Goal: Information Seeking & Learning: Find specific page/section

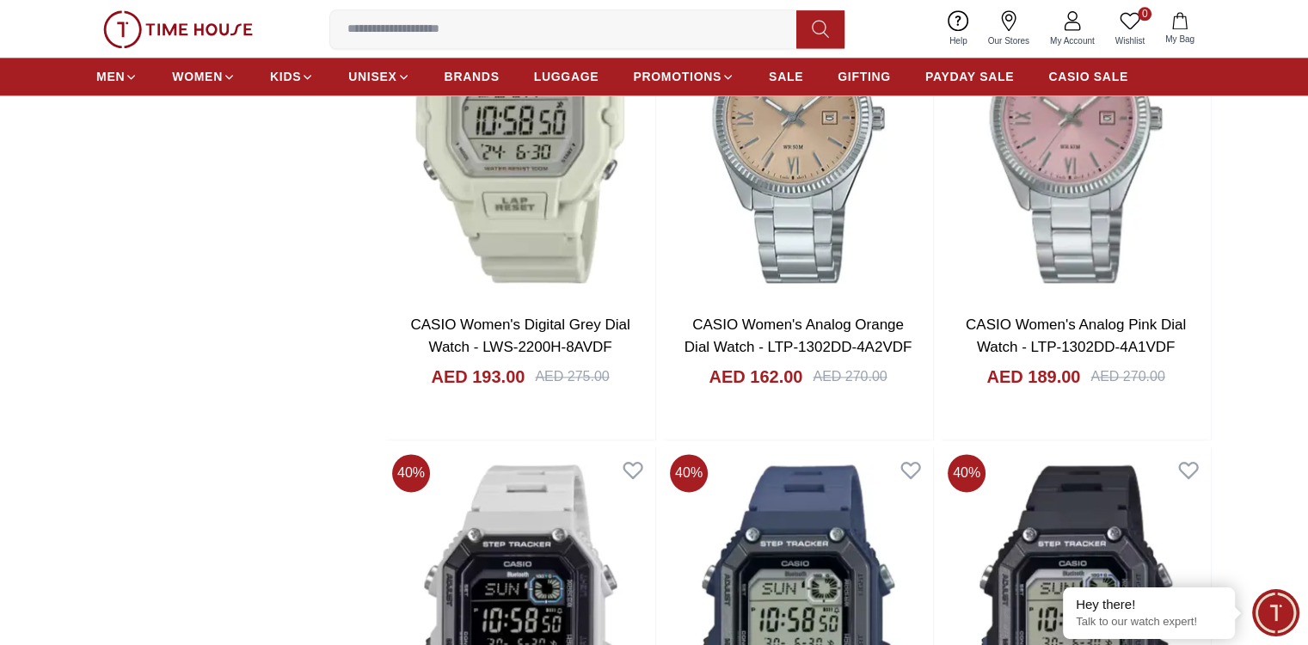
scroll to position [2236, 0]
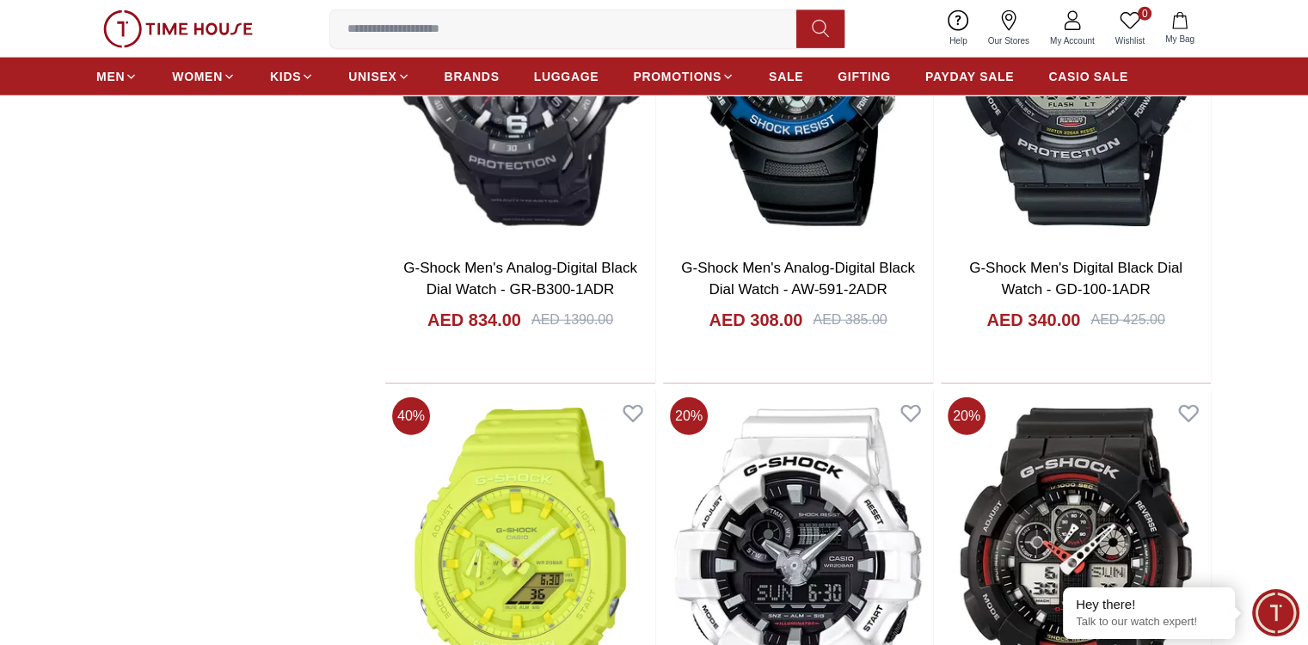
scroll to position [4473, 0]
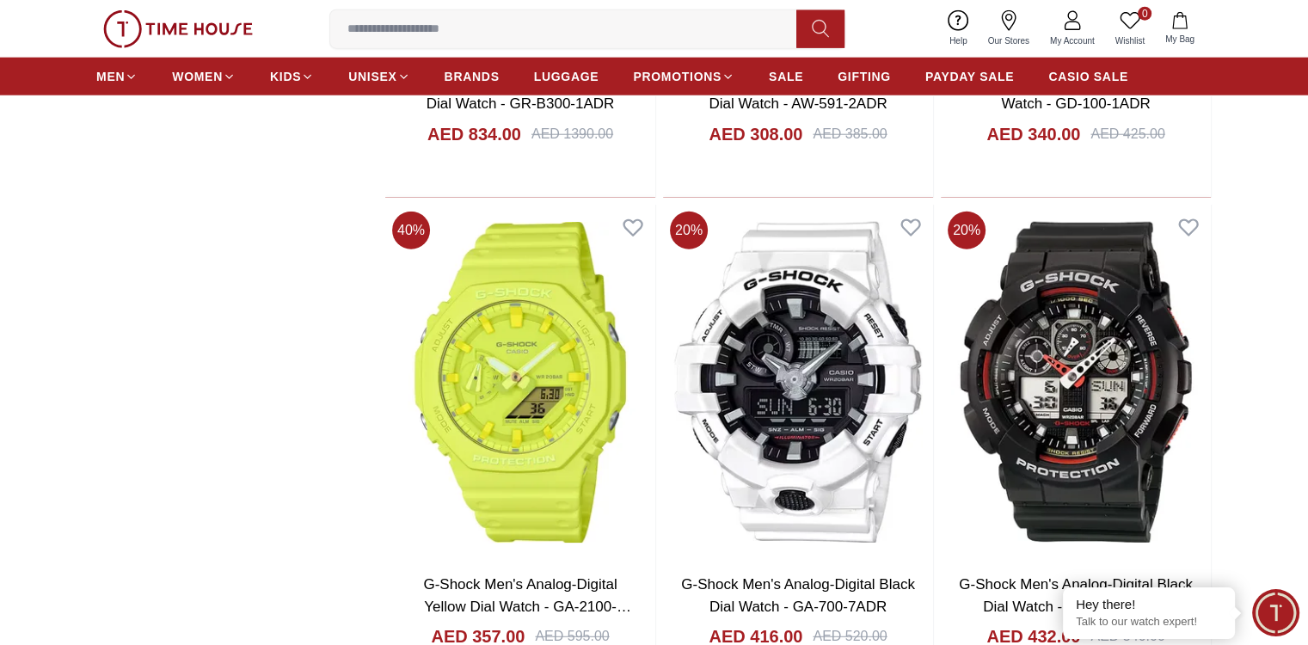
scroll to position [4731, 0]
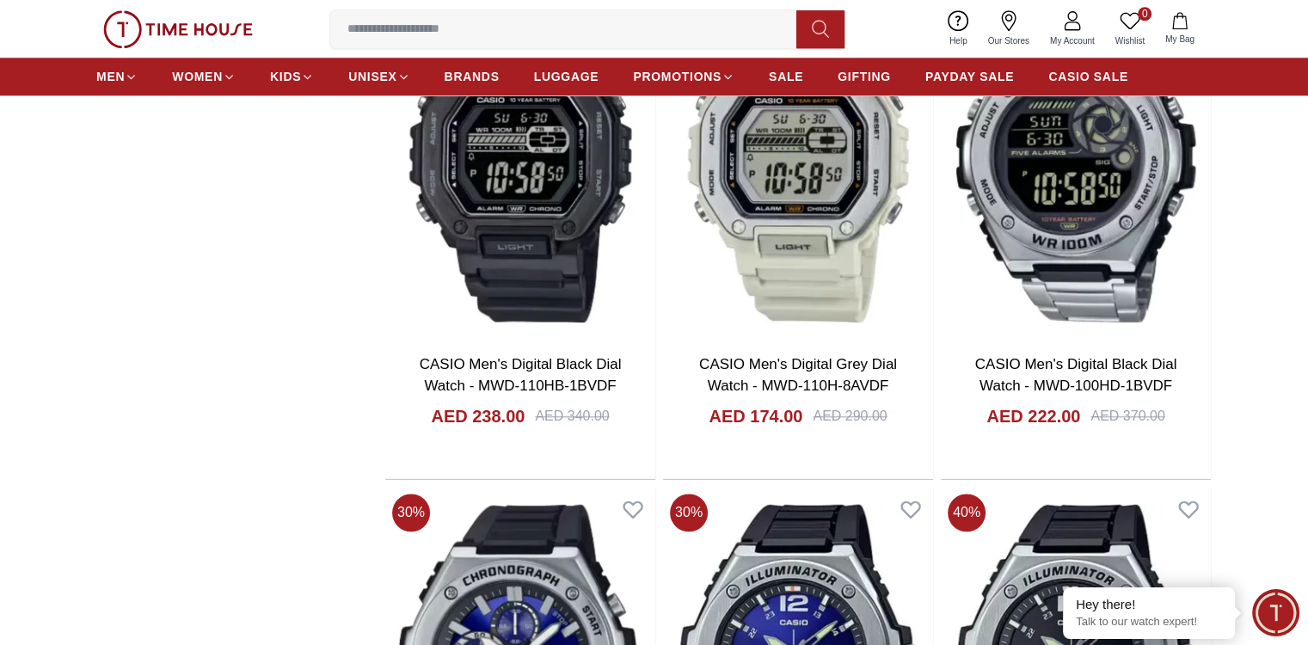
scroll to position [8257, 0]
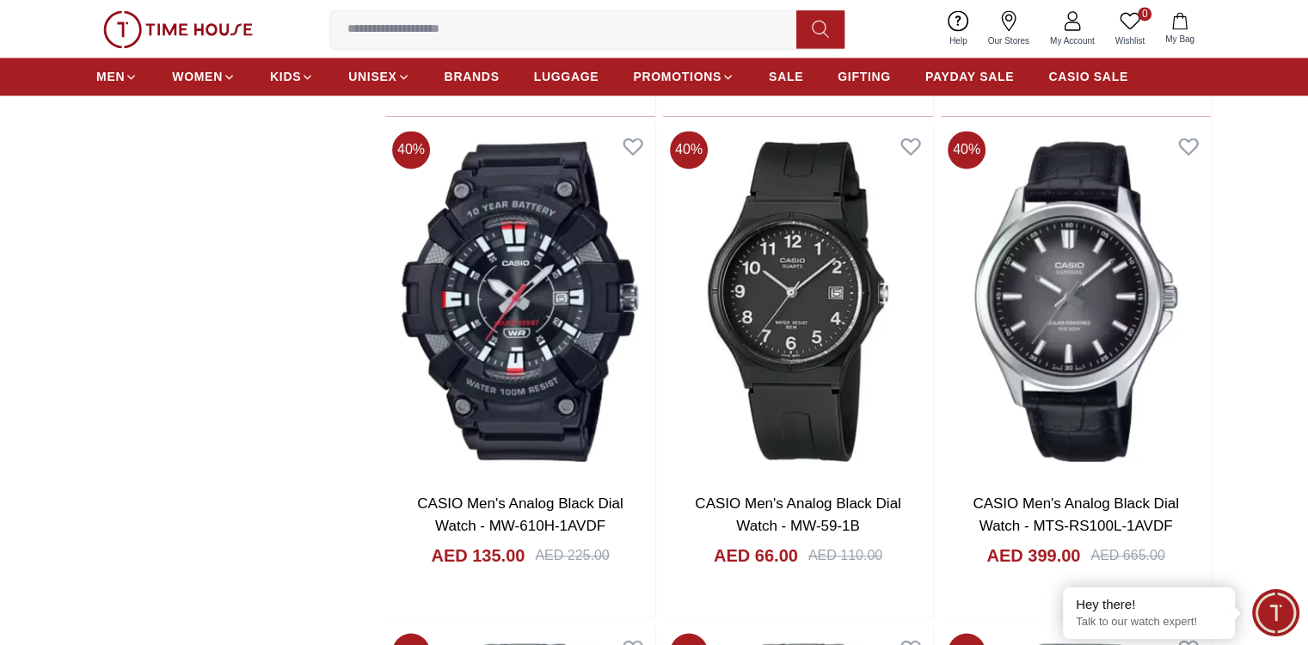
scroll to position [9118, 0]
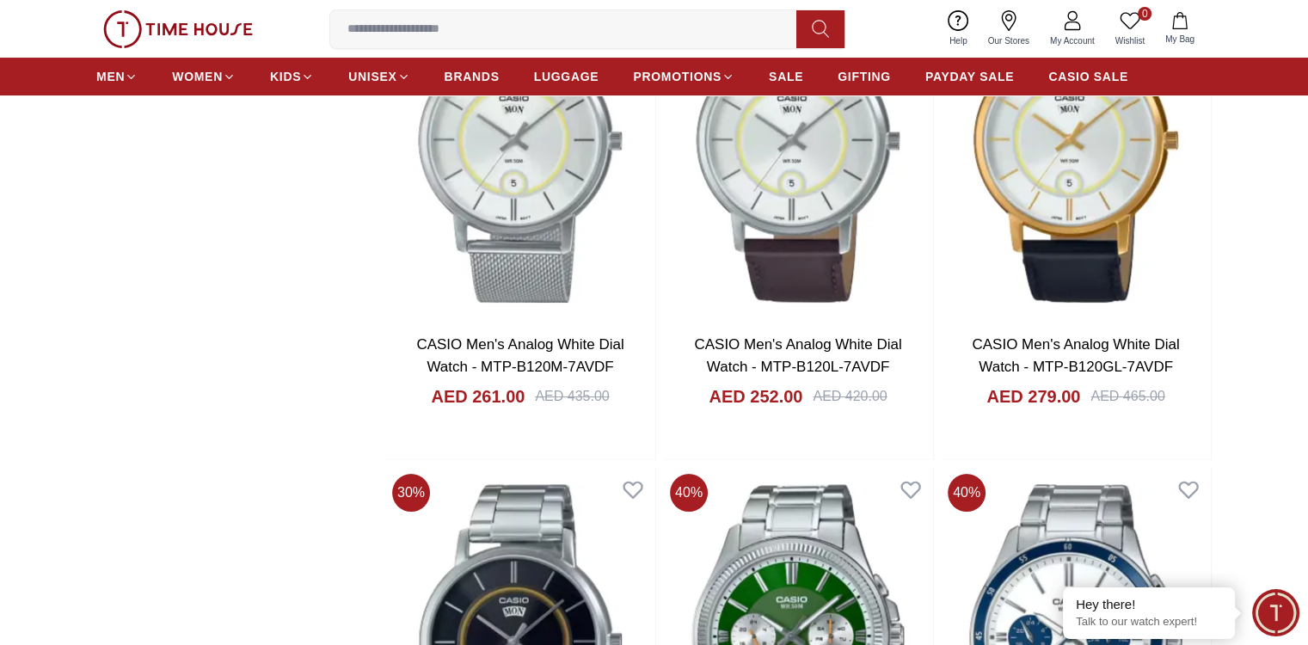
scroll to position [13332, 0]
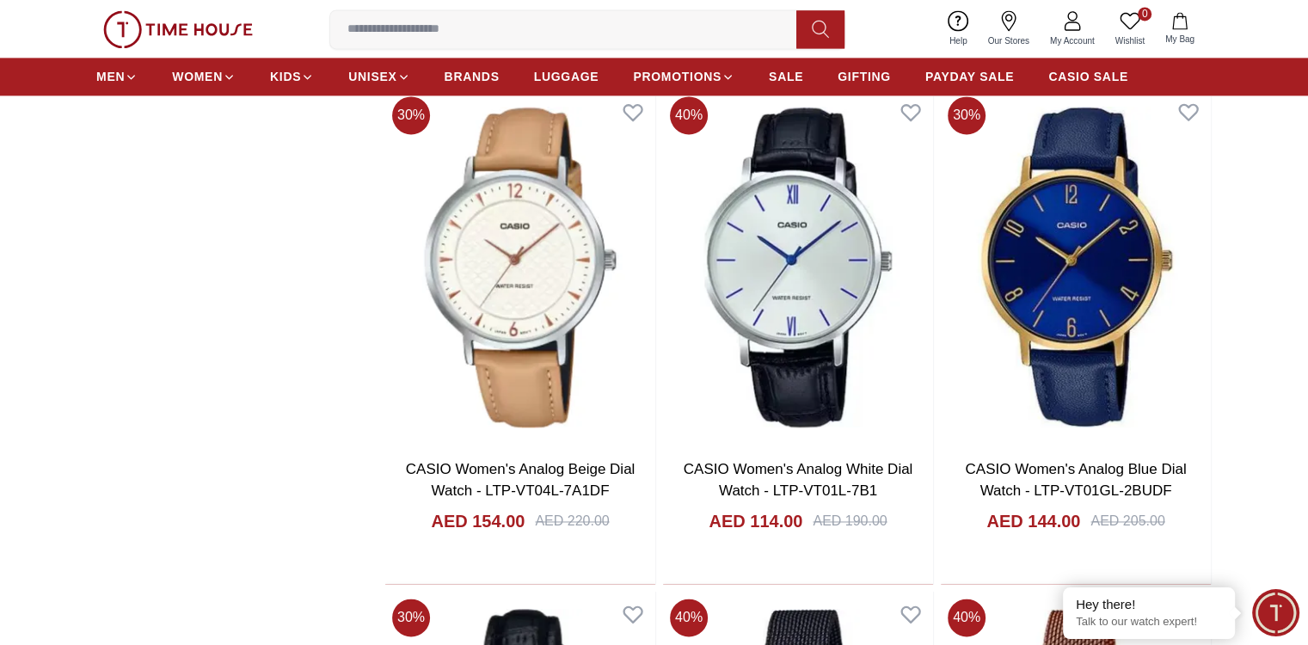
scroll to position [15655, 0]
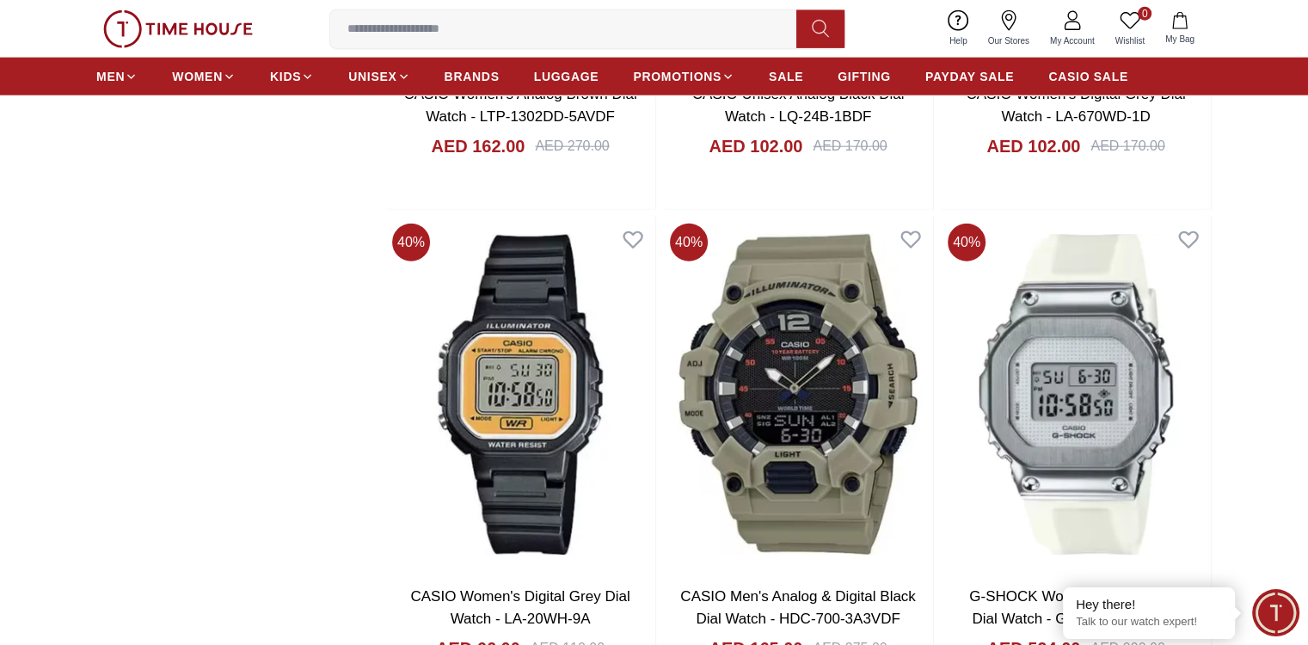
scroll to position [17805, 0]
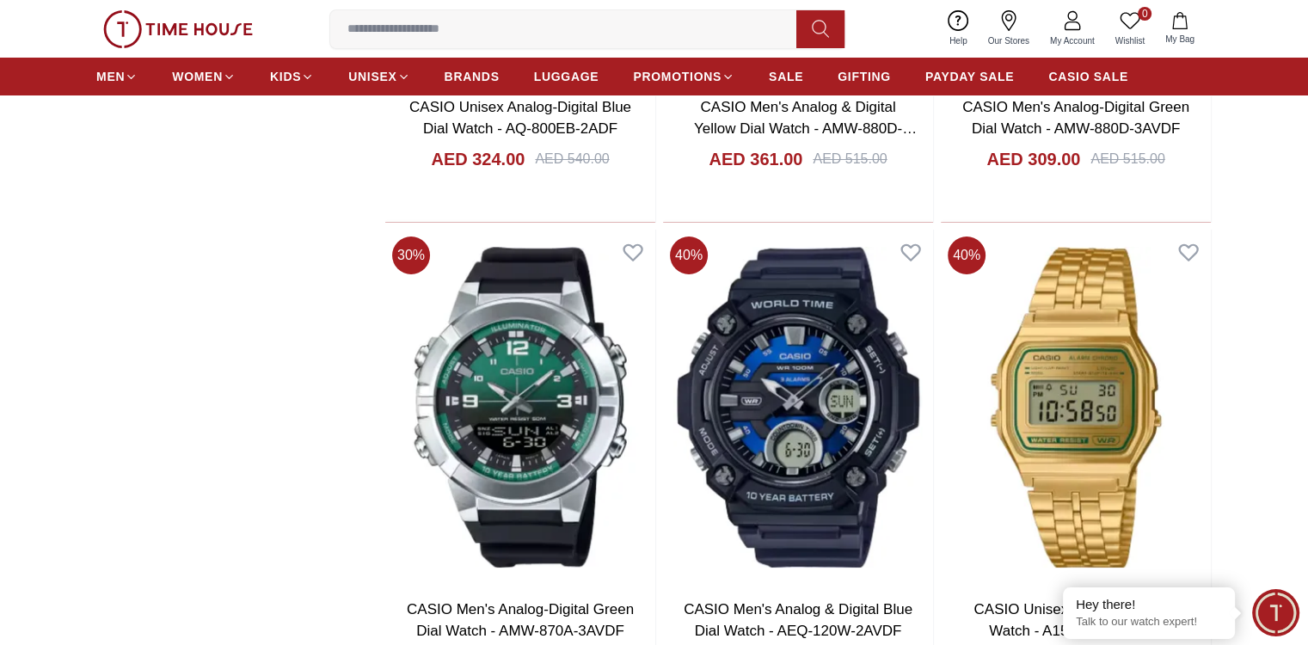
scroll to position [19611, 0]
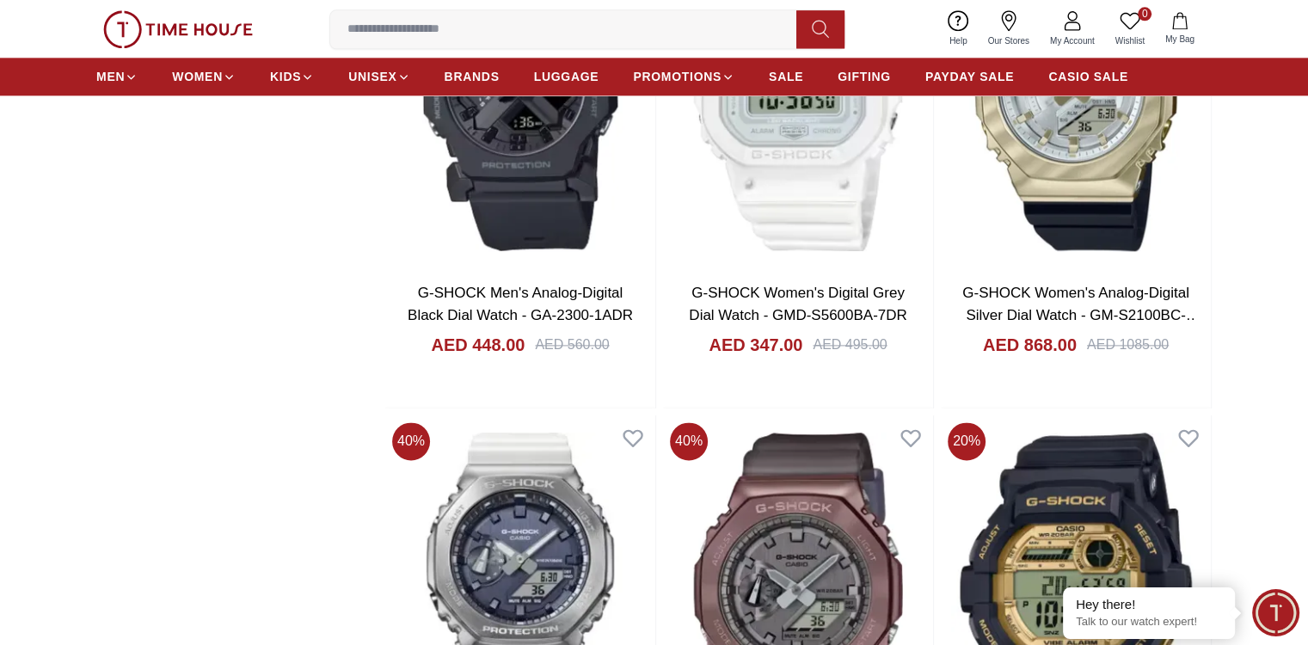
scroll to position [22106, 0]
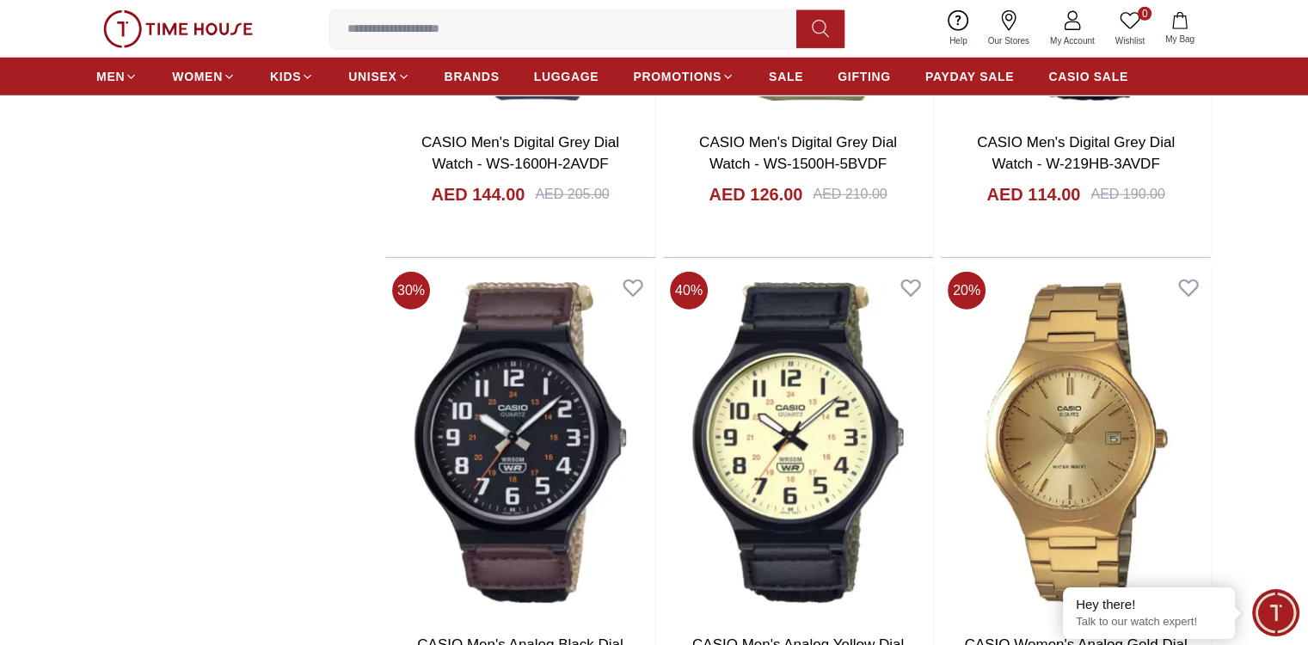
scroll to position [24514, 0]
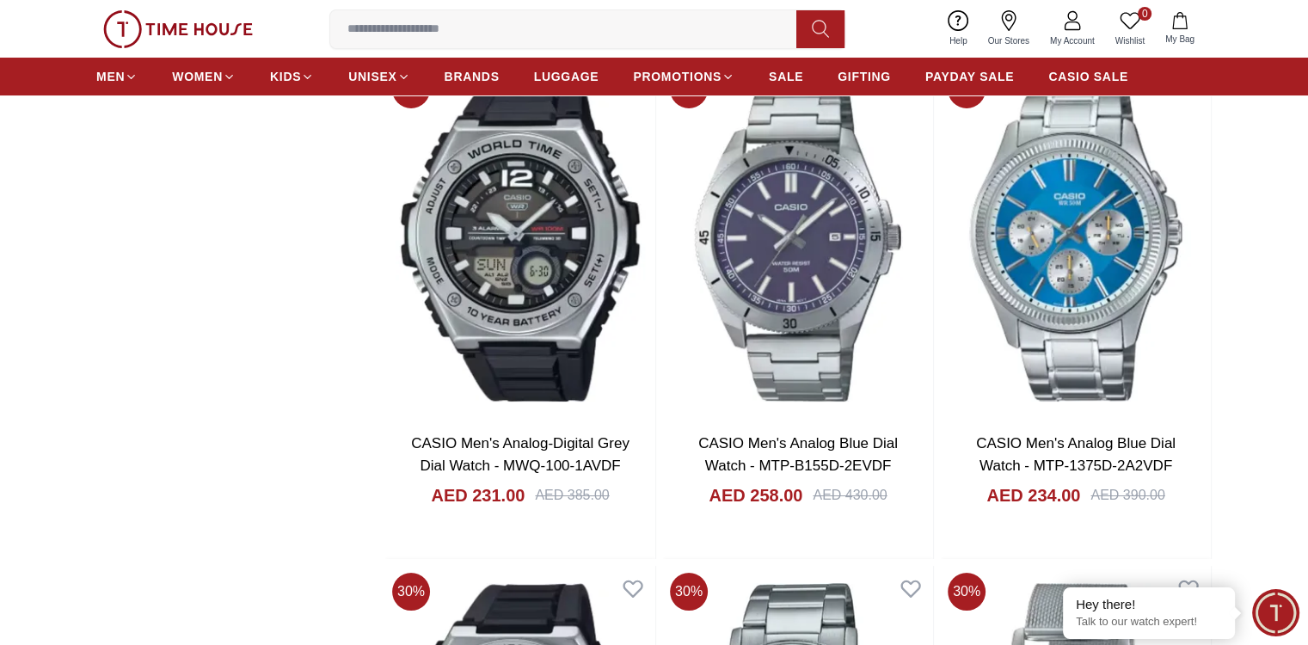
scroll to position [26235, 0]
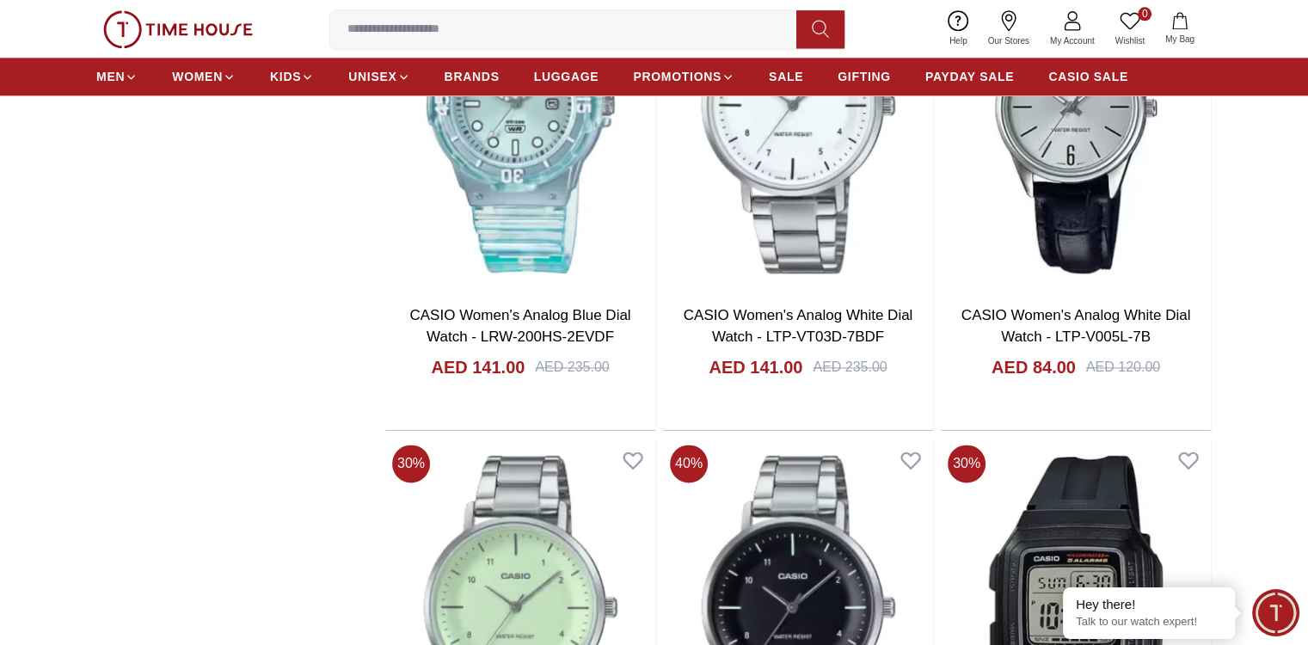
scroll to position [28471, 0]
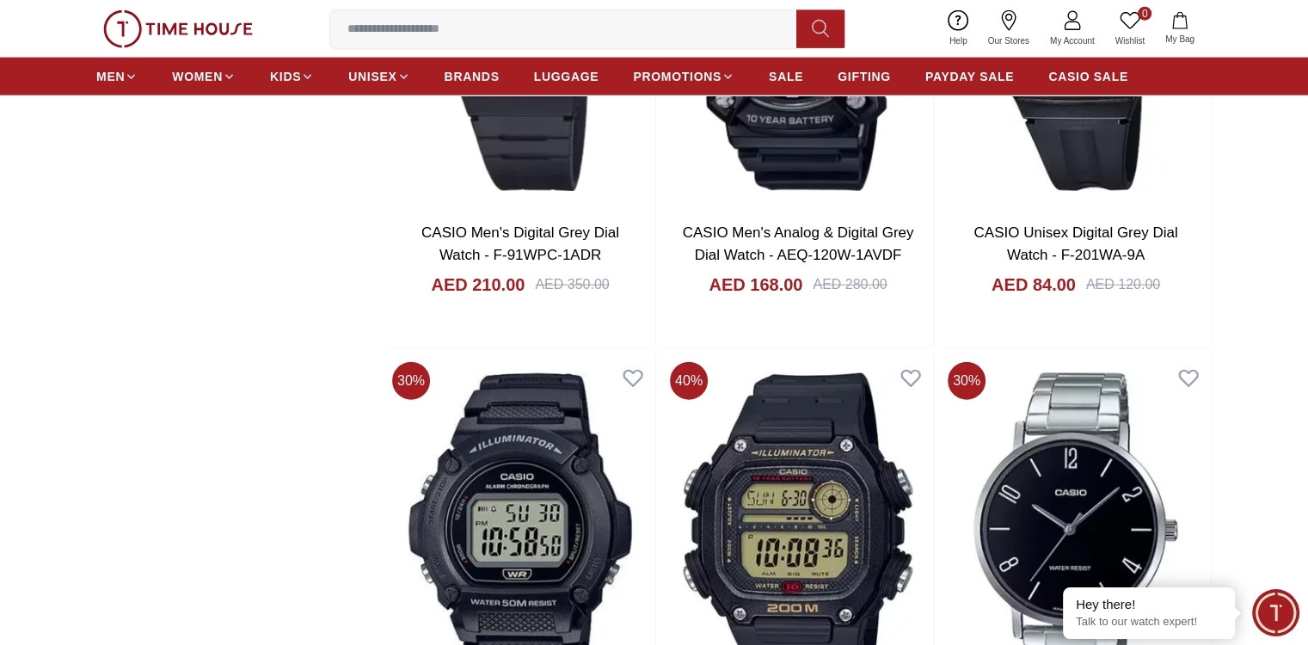
scroll to position [30535, 0]
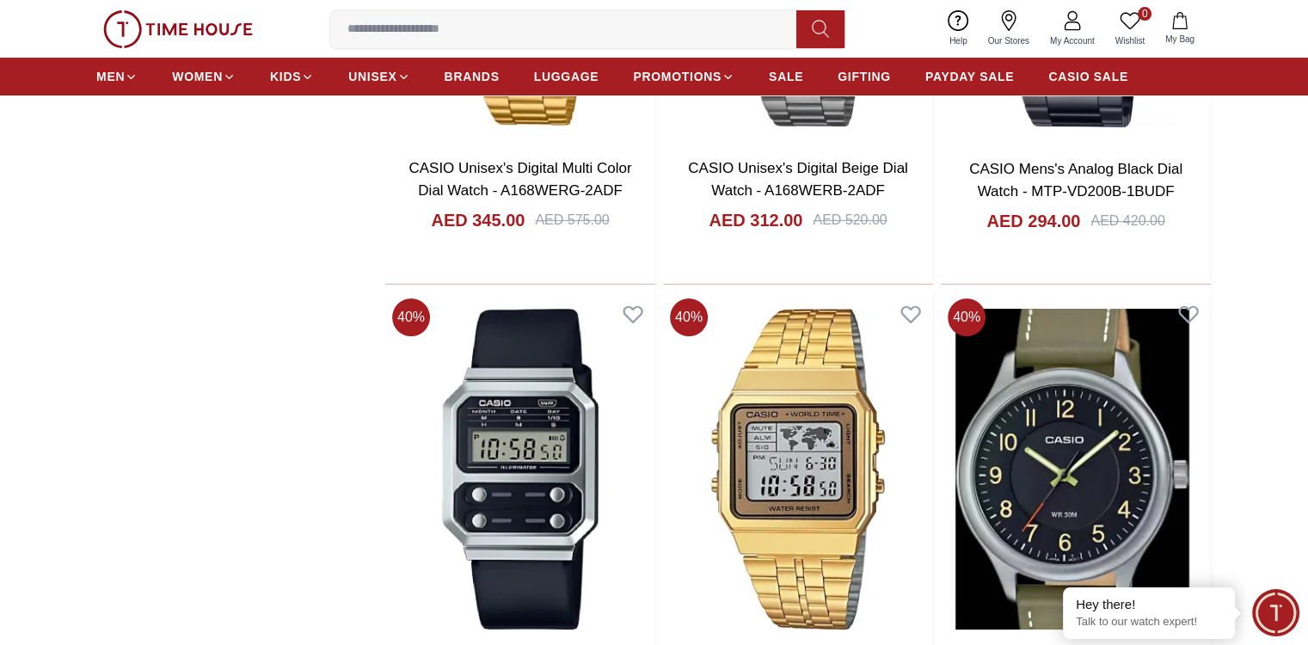
scroll to position [33030, 0]
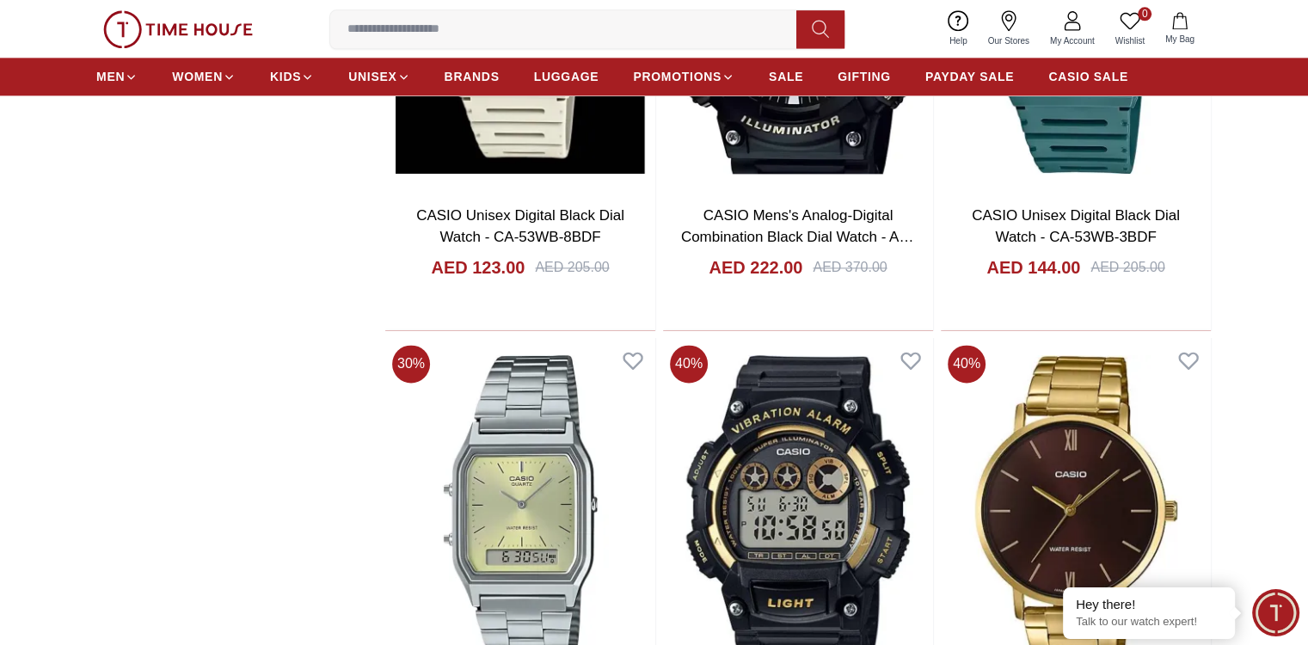
scroll to position [35180, 0]
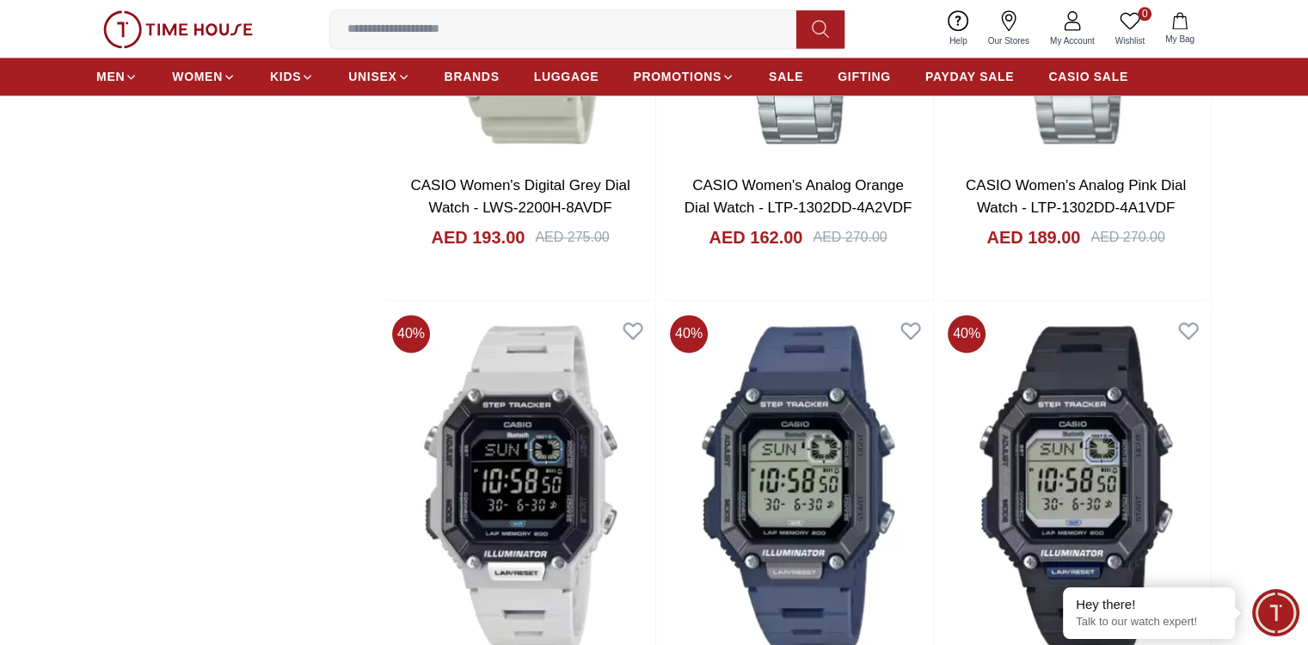
scroll to position [2237, 0]
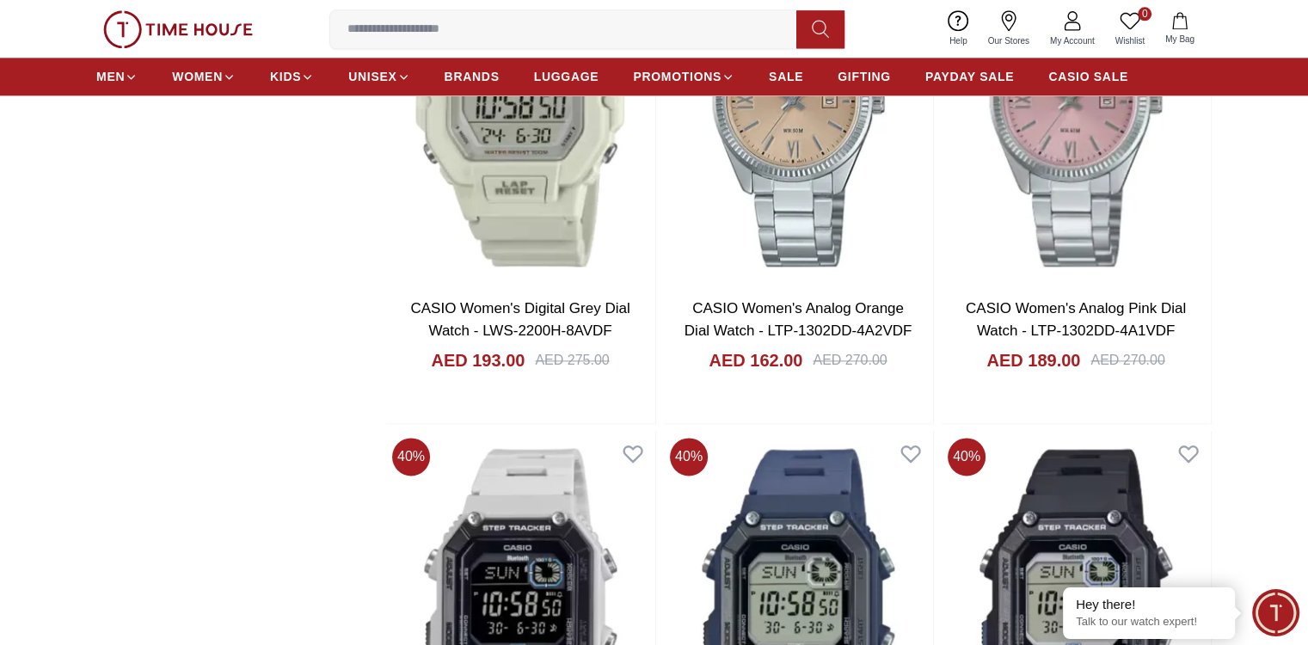
click at [825, 32] on icon at bounding box center [820, 29] width 17 height 20
click at [746, 29] on input at bounding box center [570, 29] width 480 height 34
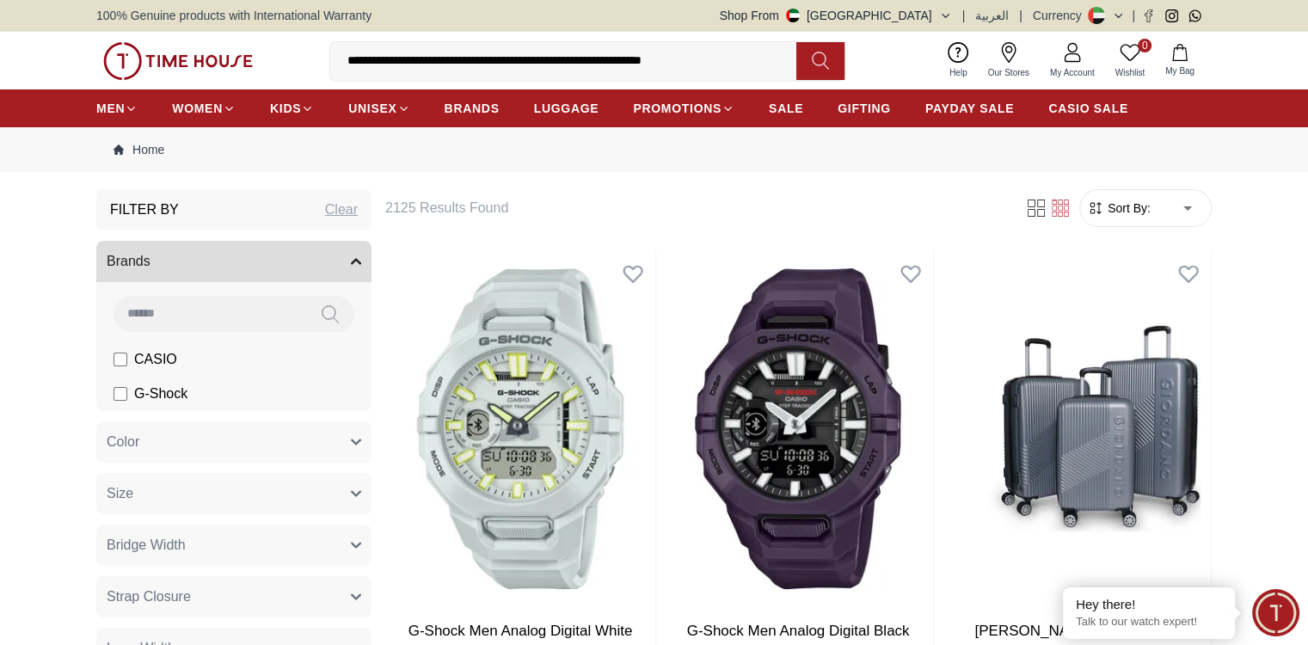
type input "**********"
click at [814, 65] on icon at bounding box center [820, 61] width 17 height 20
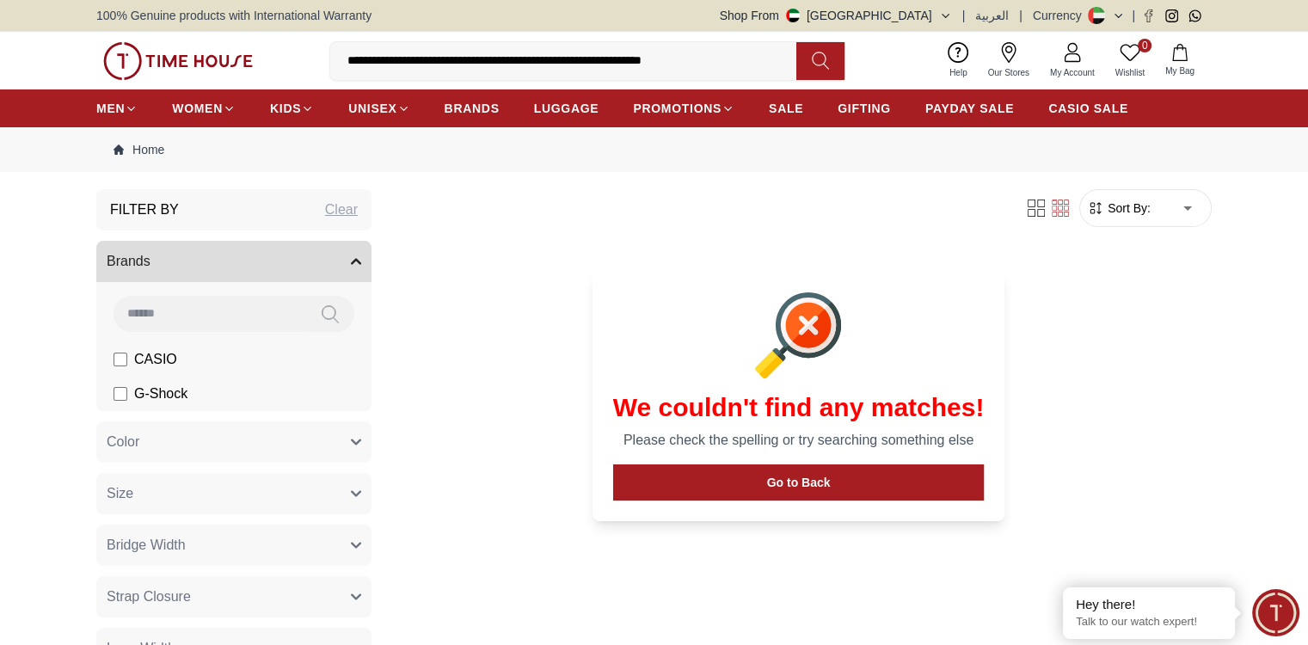
drag, startPoint x: 738, startPoint y: 65, endPoint x: 546, endPoint y: 74, distance: 192.0
click at [546, 74] on input "**********" at bounding box center [570, 61] width 480 height 34
drag, startPoint x: 449, startPoint y: 58, endPoint x: 300, endPoint y: 82, distance: 150.6
click at [300, 82] on div "**********" at bounding box center [654, 61] width 1116 height 58
type input "**********"
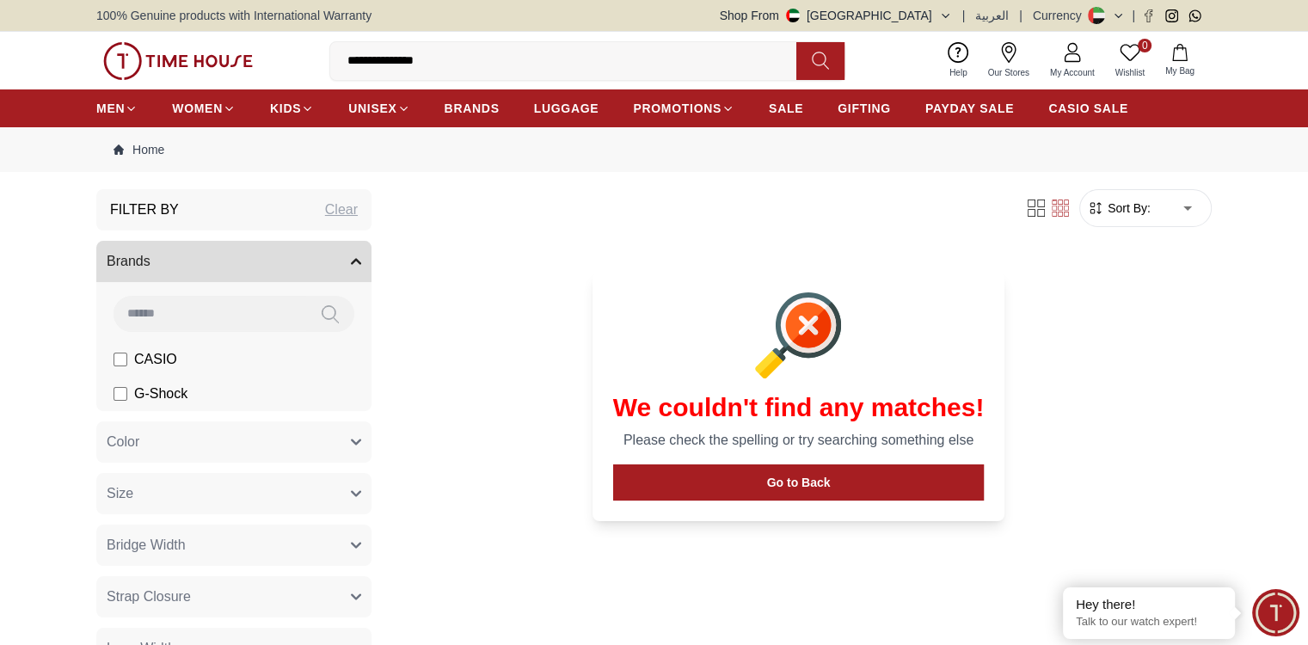
click at [834, 65] on button at bounding box center [821, 61] width 48 height 38
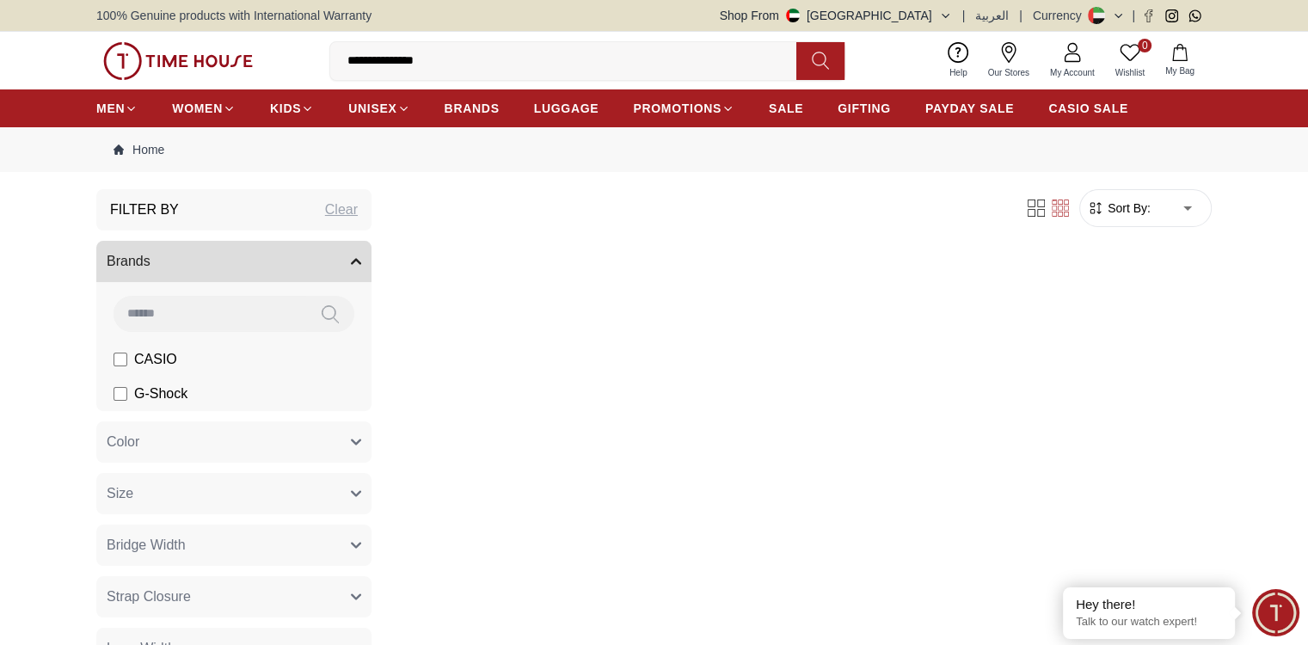
click at [820, 60] on icon at bounding box center [820, 61] width 17 height 20
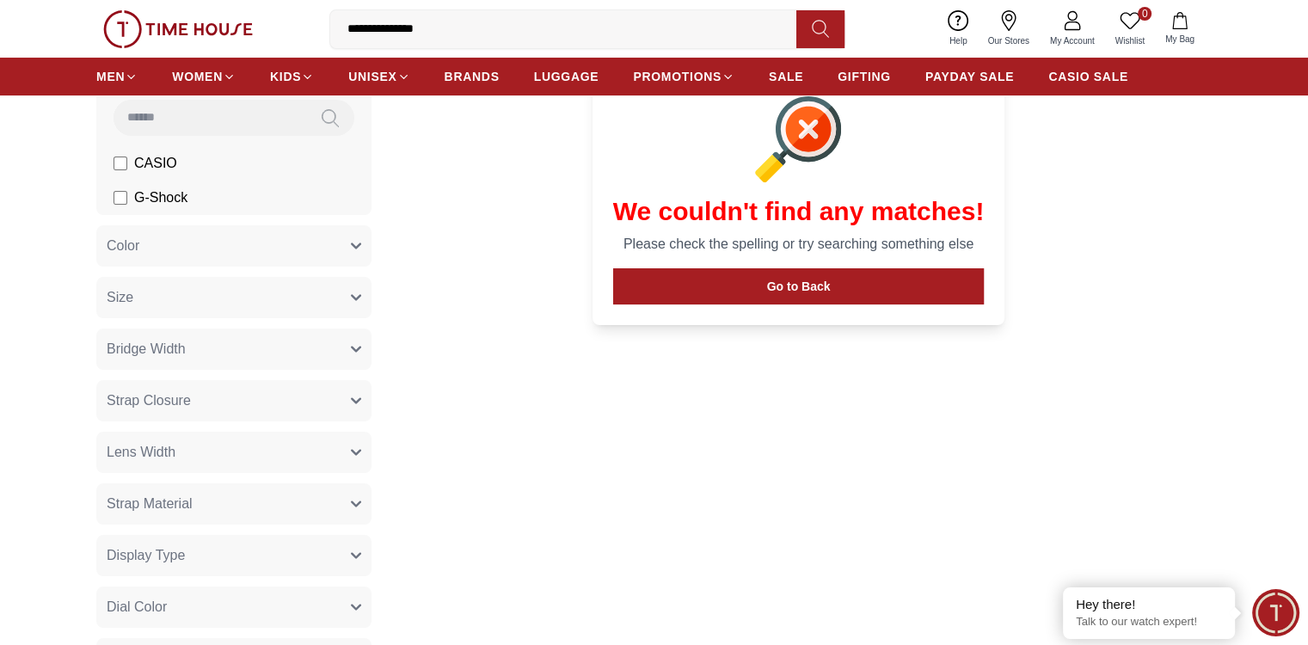
scroll to position [258, 0]
